Goal: Task Accomplishment & Management: Use online tool/utility

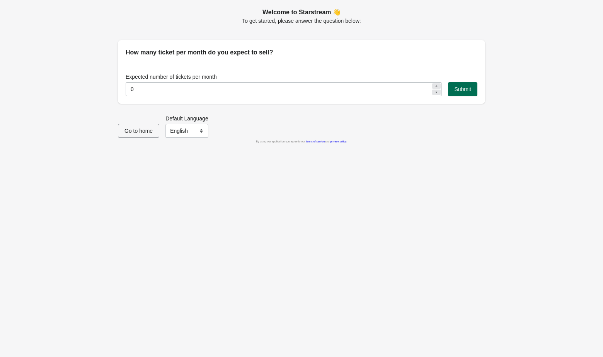
click at [466, 91] on span "Submit" at bounding box center [462, 89] width 17 height 6
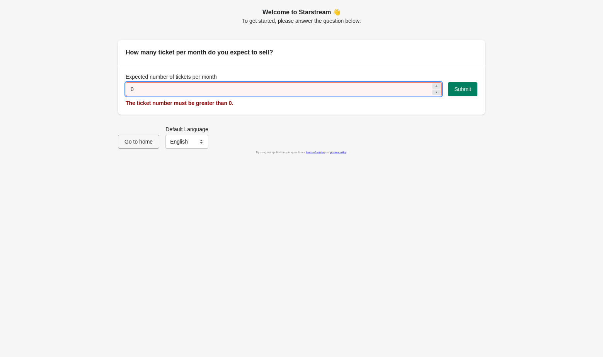
click at [215, 91] on input "0" at bounding box center [278, 89] width 305 height 14
type input "10"
click at [472, 85] on button "Submit" at bounding box center [462, 89] width 29 height 14
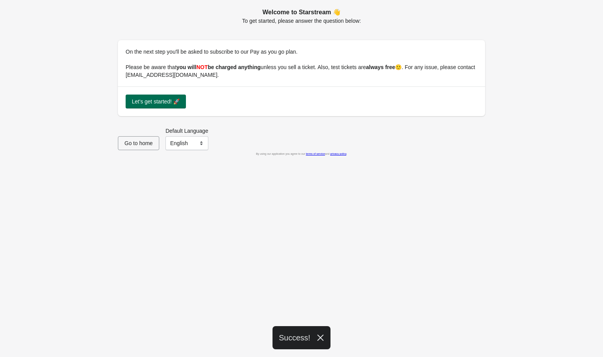
click at [164, 98] on span "Let's get started! 🚀" at bounding box center [156, 101] width 48 height 6
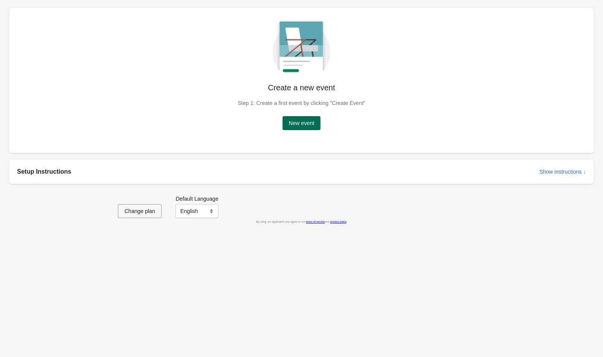
click at [306, 124] on span "New event" at bounding box center [301, 123] width 25 height 6
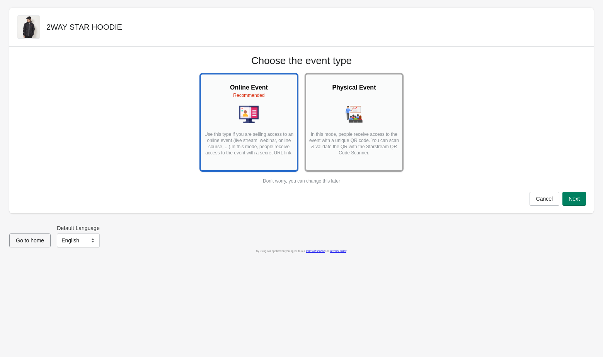
click at [367, 143] on p "In this mode, people receive access to the event with a unique QR code. You can…" at bounding box center [353, 146] width 91 height 31
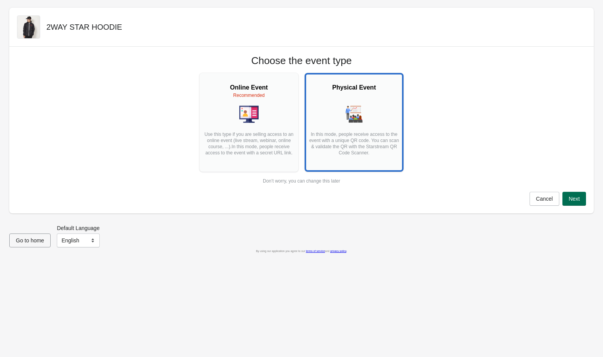
click at [579, 200] on span "Next" at bounding box center [573, 199] width 11 height 6
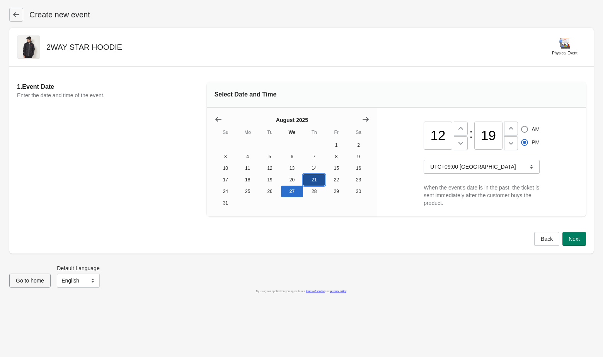
click at [320, 180] on button "21" at bounding box center [314, 180] width 22 height 12
click at [297, 191] on button "27" at bounding box center [292, 192] width 22 height 12
click at [577, 236] on span "Next" at bounding box center [573, 239] width 11 height 6
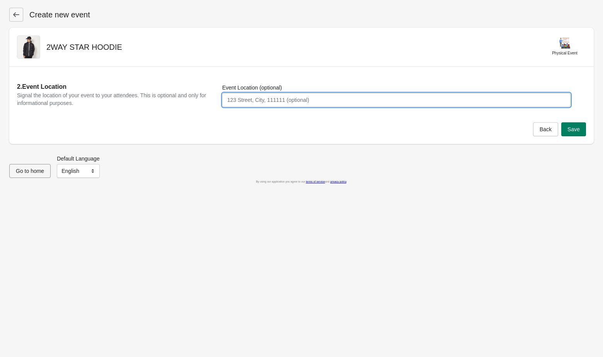
click at [532, 104] on input "Event Location (optional)" at bounding box center [396, 100] width 348 height 14
type input "test"
click at [575, 127] on span "Save" at bounding box center [573, 129] width 12 height 6
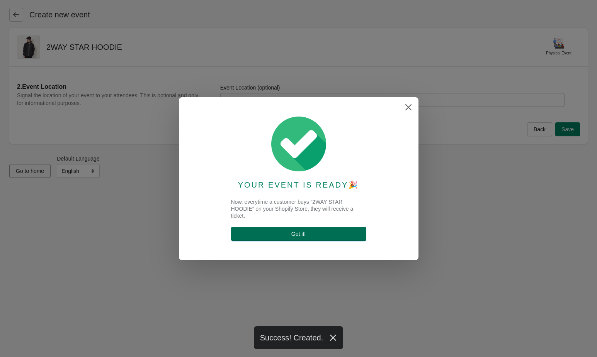
click at [307, 235] on span "Got it !" at bounding box center [298, 234] width 123 height 6
select select "physical"
select select "US"
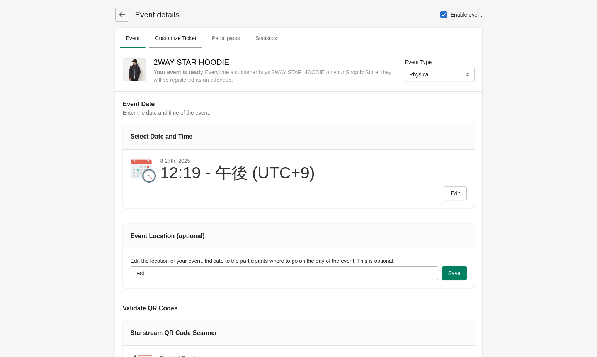
click at [176, 45] on span "Customize Ticket" at bounding box center [176, 38] width 54 height 14
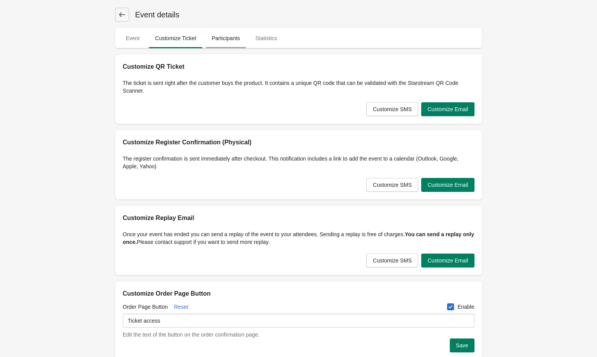
click at [216, 41] on span "Participants" at bounding box center [225, 38] width 41 height 14
select select "US"
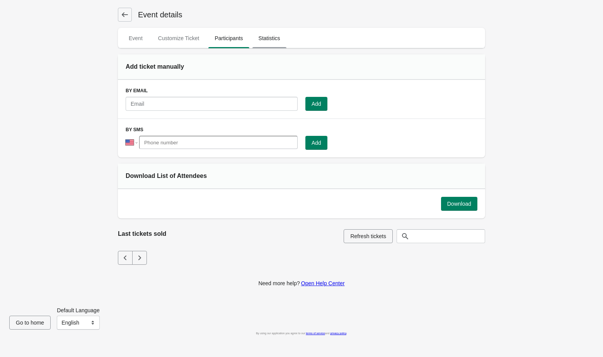
click at [269, 34] on span "Statistics" at bounding box center [269, 38] width 34 height 14
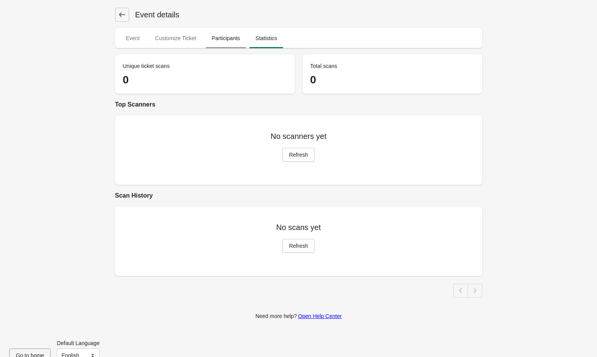
click at [244, 39] on span "Participants" at bounding box center [225, 38] width 41 height 14
select select "US"
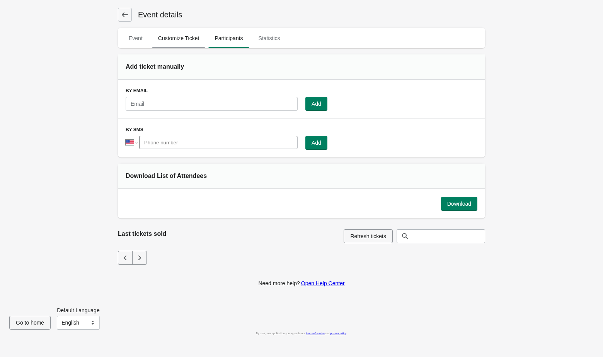
click at [190, 44] on span "Customize Ticket" at bounding box center [179, 38] width 54 height 14
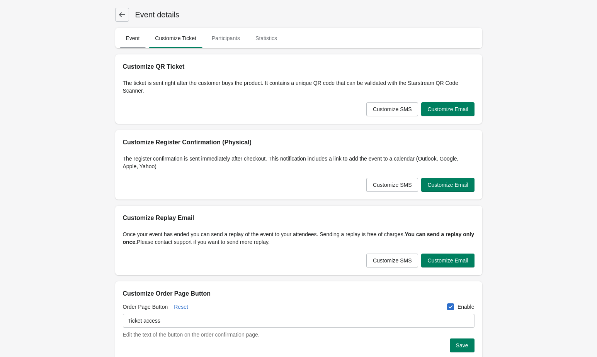
click at [131, 41] on span "Event" at bounding box center [133, 38] width 26 height 14
select select "physical"
select select "US"
